Goal: Register for event/course

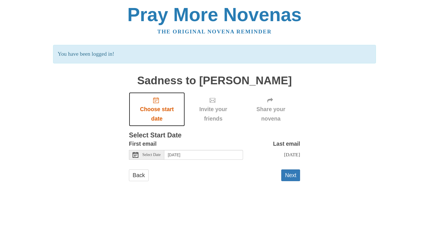
click at [169, 110] on span "Choose start date" at bounding box center [157, 113] width 45 height 19
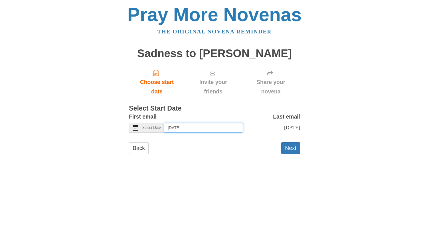
click at [185, 129] on input "Tuesday, October 7th" at bounding box center [203, 128] width 79 height 10
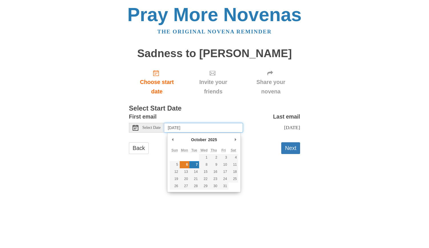
type input "Monday, October 6th"
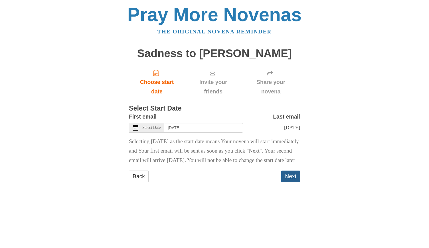
click at [289, 182] on button "Next" at bounding box center [290, 176] width 19 height 12
